Goal: Check status: Check status

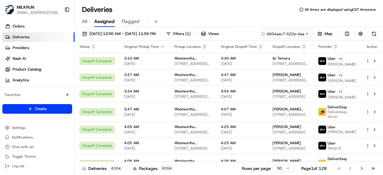
scroll to position [0, 28]
type input "9934aac7-522e-4aa9-a779-d75893a1e2ba"
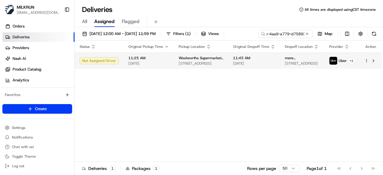
click at [222, 69] on td "Woolworths Supermarket AU - Marsden Fifth Avenue Fifth Ave & Browns Plains Rd, …" at bounding box center [201, 61] width 54 height 16
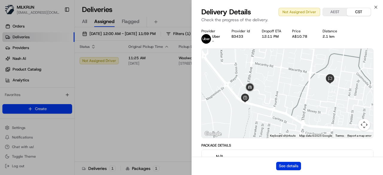
click at [285, 166] on button "See details" at bounding box center [288, 166] width 25 height 8
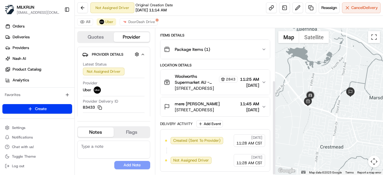
scroll to position [80, 0]
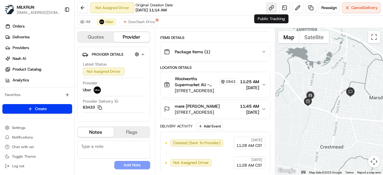
click at [269, 9] on link at bounding box center [271, 7] width 11 height 11
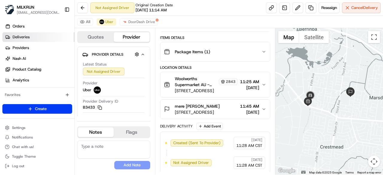
click at [31, 39] on link "Deliveries" at bounding box center [38, 37] width 72 height 10
